Goal: Task Accomplishment & Management: Use online tool/utility

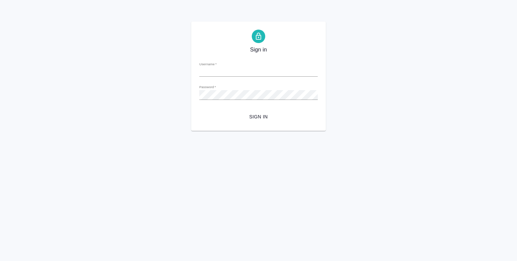
type input "y.shentsov@awatera.com"
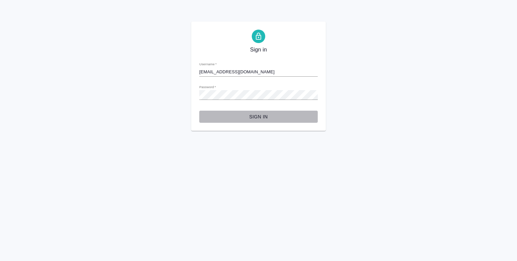
click at [255, 116] on span "Sign in" at bounding box center [259, 117] width 108 height 8
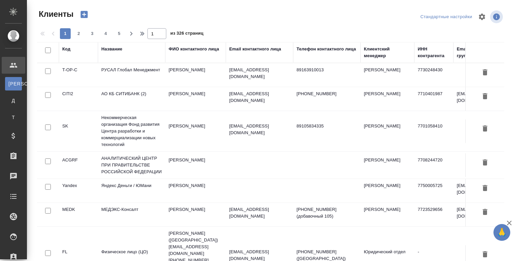
select select "RU"
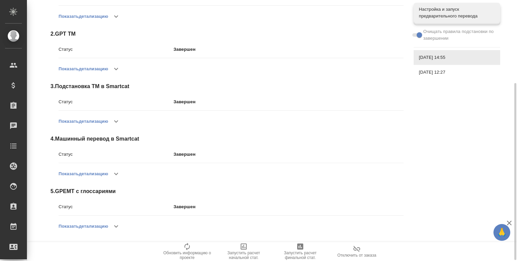
scroll to position [124, 0]
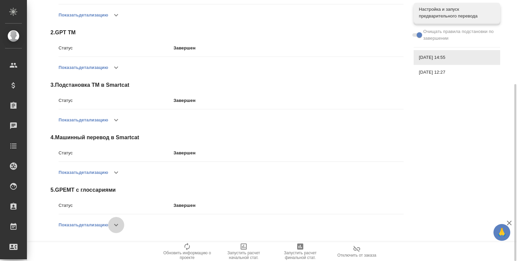
click at [118, 227] on icon "button" at bounding box center [116, 225] width 8 height 8
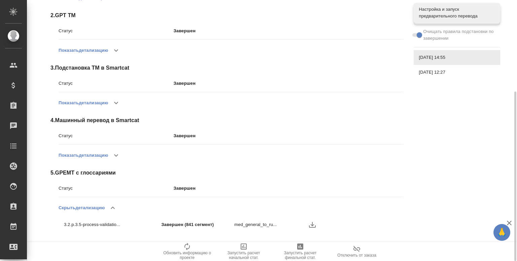
click at [427, 73] on span "26.09.2025, 12:27" at bounding box center [457, 72] width 76 height 7
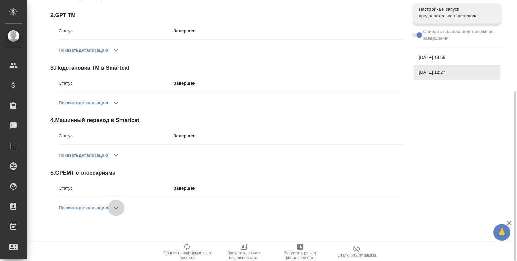
click at [116, 205] on icon "button" at bounding box center [116, 208] width 8 height 8
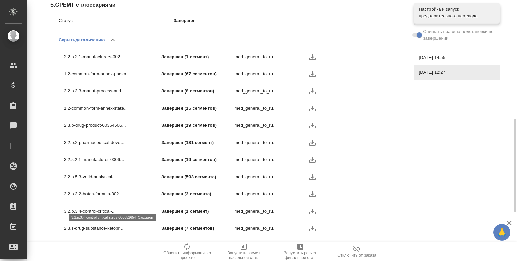
scroll to position [315, 0]
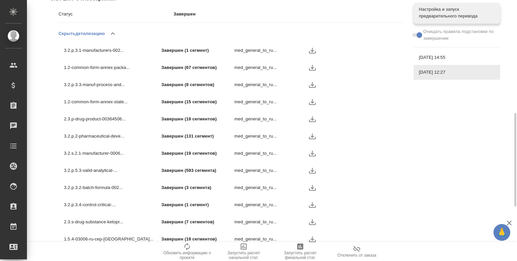
click at [312, 170] on icon "button" at bounding box center [312, 171] width 8 height 8
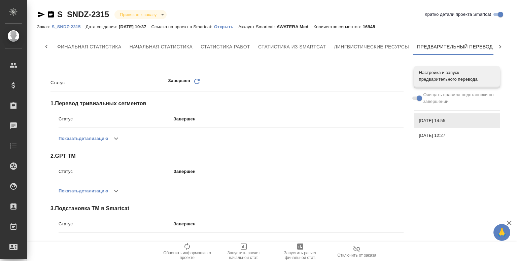
scroll to position [0, 3]
click at [234, 27] on p "Открыть" at bounding box center [226, 26] width 24 height 5
click at [230, 29] on link "Открыть" at bounding box center [226, 27] width 24 height 6
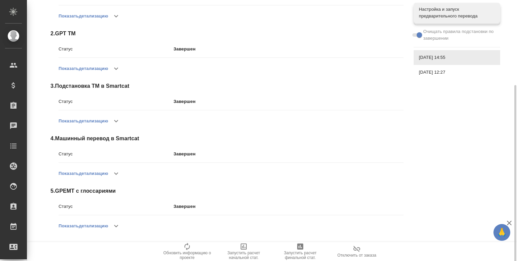
scroll to position [124, 0]
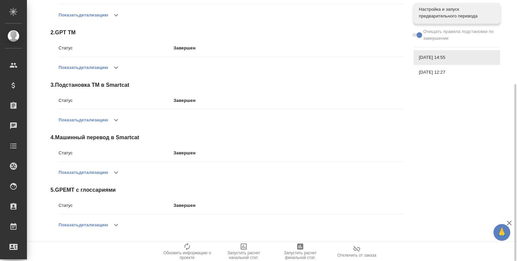
click at [115, 174] on icon "button" at bounding box center [116, 173] width 8 height 8
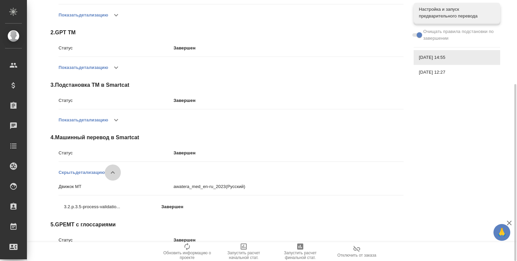
click at [115, 174] on icon "button" at bounding box center [113, 173] width 8 height 8
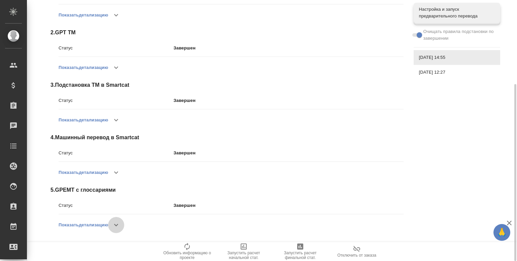
click at [117, 221] on icon "button" at bounding box center [116, 225] width 8 height 8
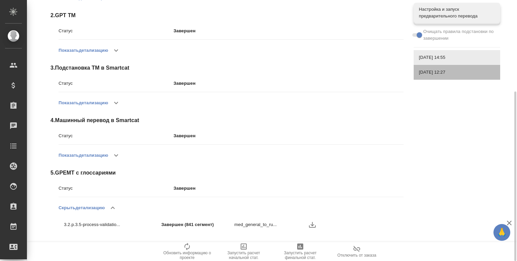
click at [453, 69] on span "26.09.2025, 12:27" at bounding box center [457, 72] width 76 height 7
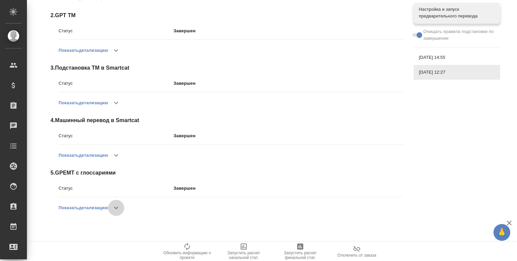
click at [114, 210] on icon "button" at bounding box center [116, 208] width 8 height 8
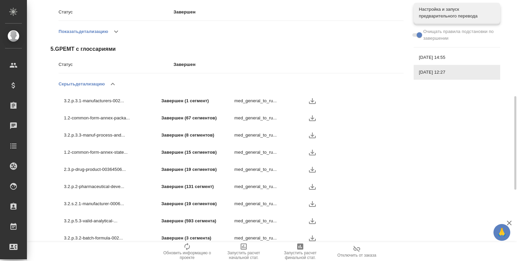
scroll to position [266, 0]
